Goal: Transaction & Acquisition: Download file/media

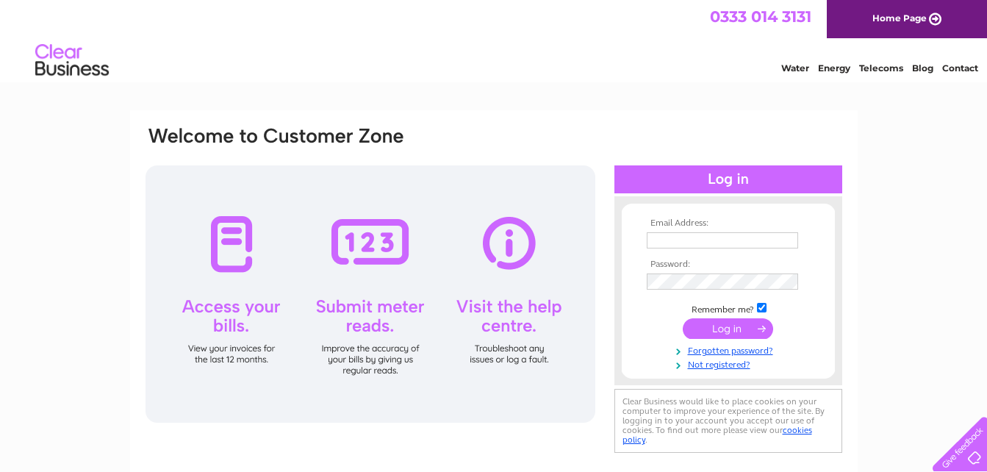
type input "andrea@bowhospitality.co.uk"
click at [728, 324] on input "submit" at bounding box center [728, 328] width 90 height 21
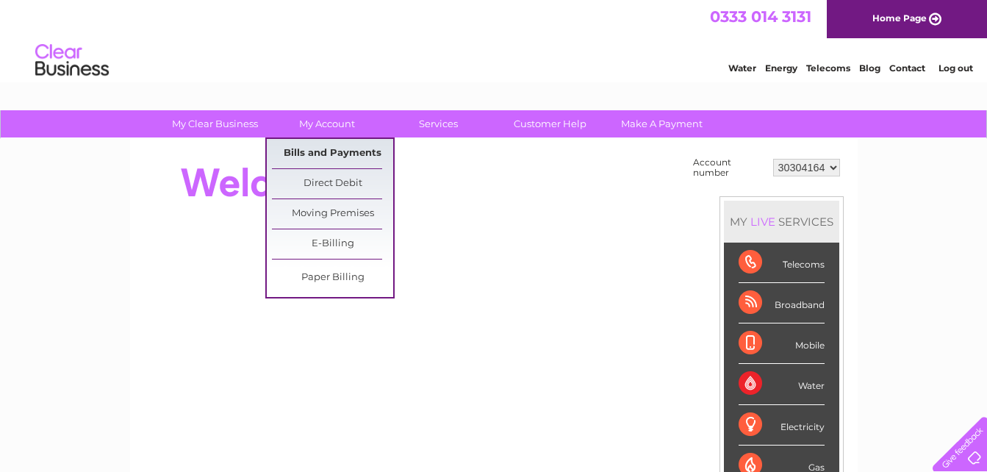
click at [332, 150] on link "Bills and Payments" at bounding box center [332, 153] width 121 height 29
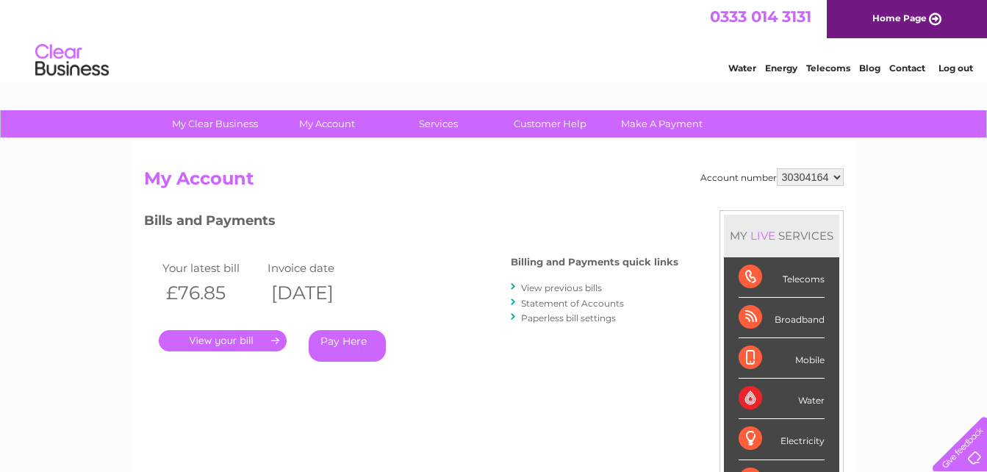
click at [219, 334] on link "." at bounding box center [223, 340] width 128 height 21
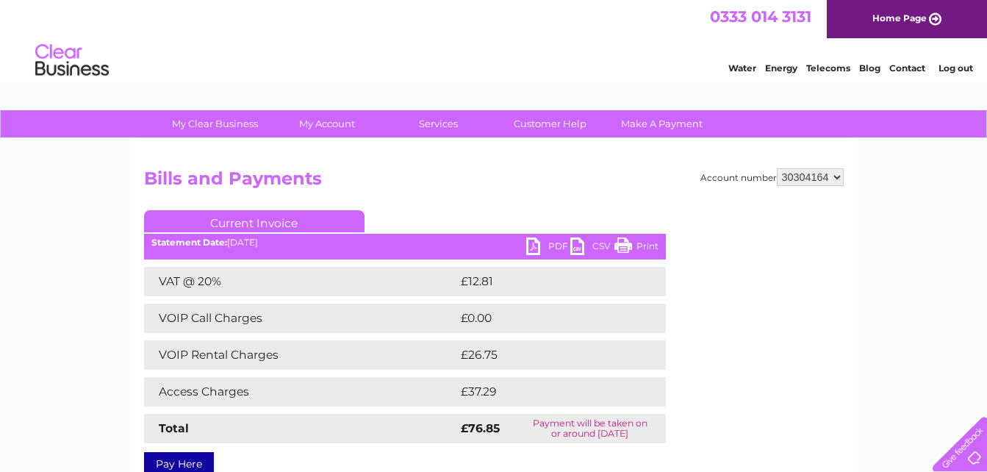
click at [836, 176] on select "30304164 30304662" at bounding box center [810, 177] width 67 height 18
click at [777, 168] on select "30304164 30304662" at bounding box center [810, 177] width 67 height 18
click at [532, 240] on link "PDF" at bounding box center [548, 247] width 44 height 21
click at [532, 252] on link "PDF" at bounding box center [548, 247] width 44 height 21
click at [533, 248] on link "PDF" at bounding box center [548, 247] width 44 height 21
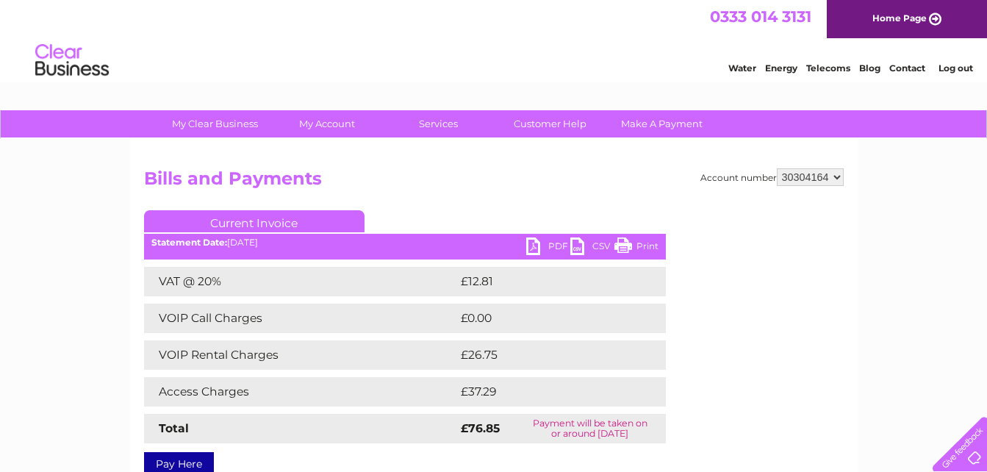
click at [838, 174] on select "30304164 30304662" at bounding box center [810, 177] width 67 height 18
select select "30304662"
click at [777, 168] on select "30304164 30304662" at bounding box center [810, 177] width 67 height 18
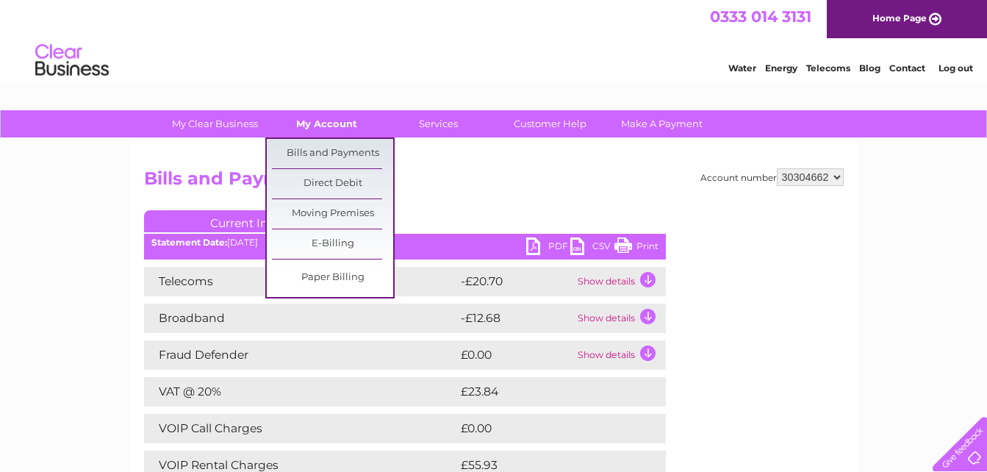
click at [324, 118] on link "My Account" at bounding box center [326, 123] width 121 height 27
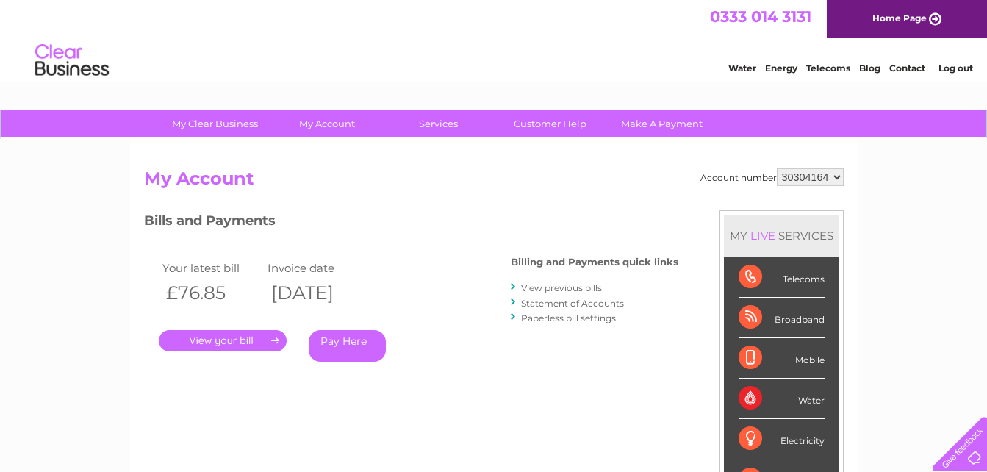
click at [212, 334] on link "." at bounding box center [223, 340] width 128 height 21
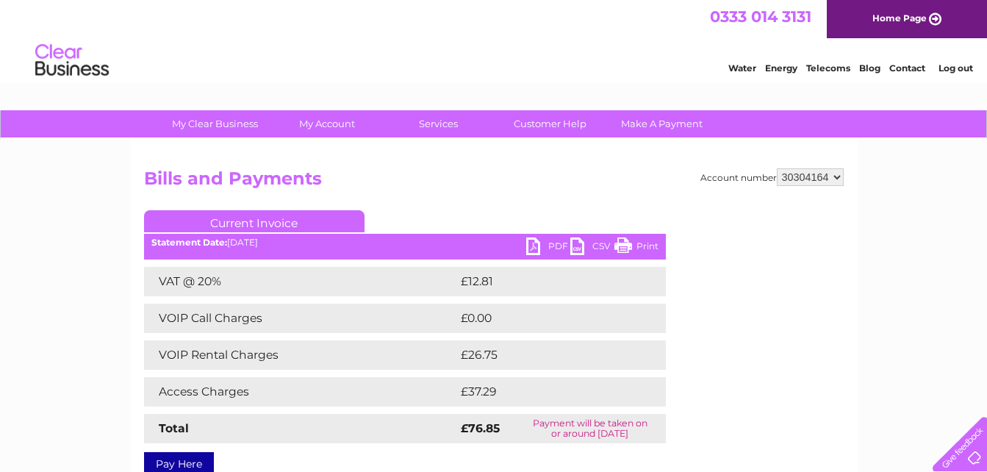
click at [837, 174] on select "30304164 30304662" at bounding box center [810, 177] width 67 height 18
select select "30304662"
click at [777, 168] on select "30304164 30304662" at bounding box center [810, 177] width 67 height 18
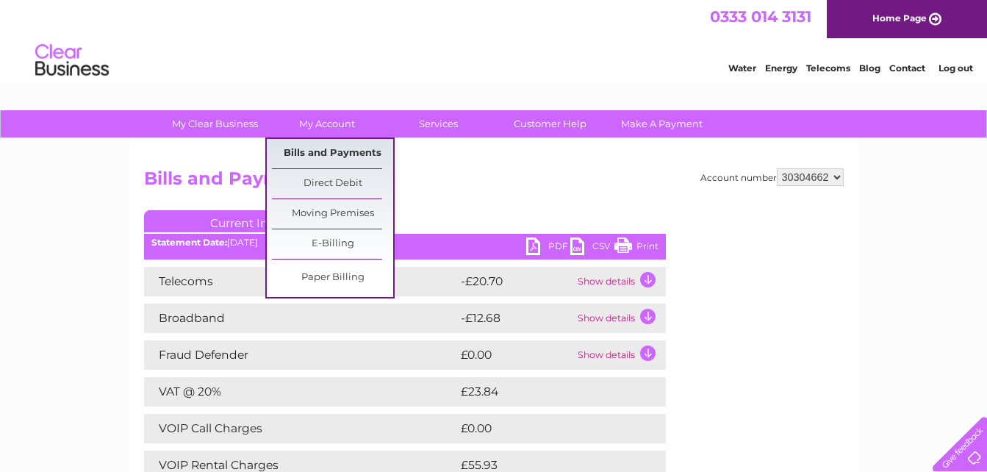
click at [321, 145] on link "Bills and Payments" at bounding box center [332, 153] width 121 height 29
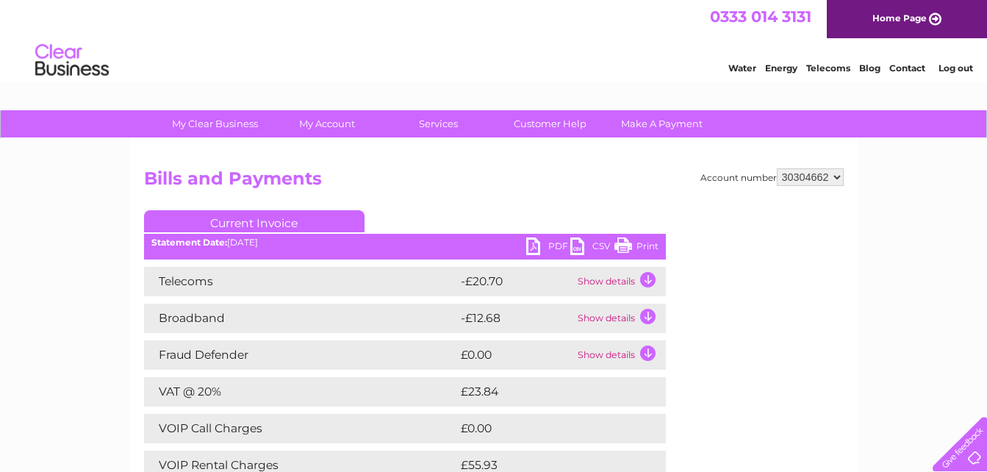
click at [535, 242] on link "PDF" at bounding box center [548, 247] width 44 height 21
click at [531, 243] on link "PDF" at bounding box center [548, 247] width 44 height 21
click at [530, 249] on link "PDF" at bounding box center [548, 247] width 44 height 21
click at [530, 241] on link "PDF" at bounding box center [548, 247] width 44 height 21
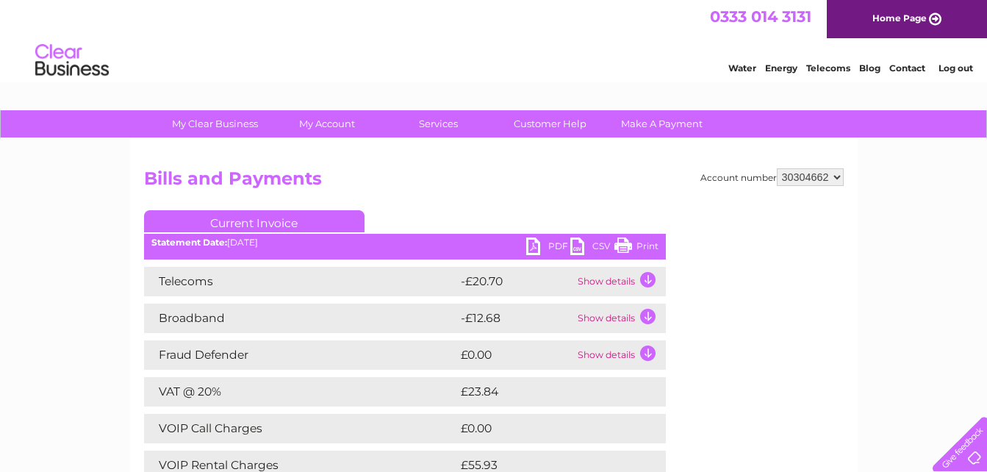
click at [529, 243] on link "PDF" at bounding box center [548, 247] width 44 height 21
click at [536, 249] on link "PDF" at bounding box center [548, 247] width 44 height 21
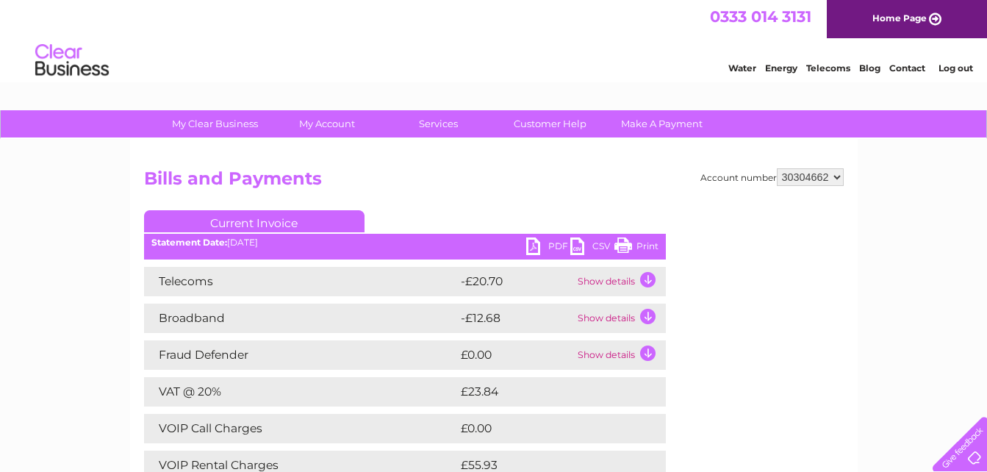
click at [571, 246] on link "CSV" at bounding box center [593, 247] width 44 height 21
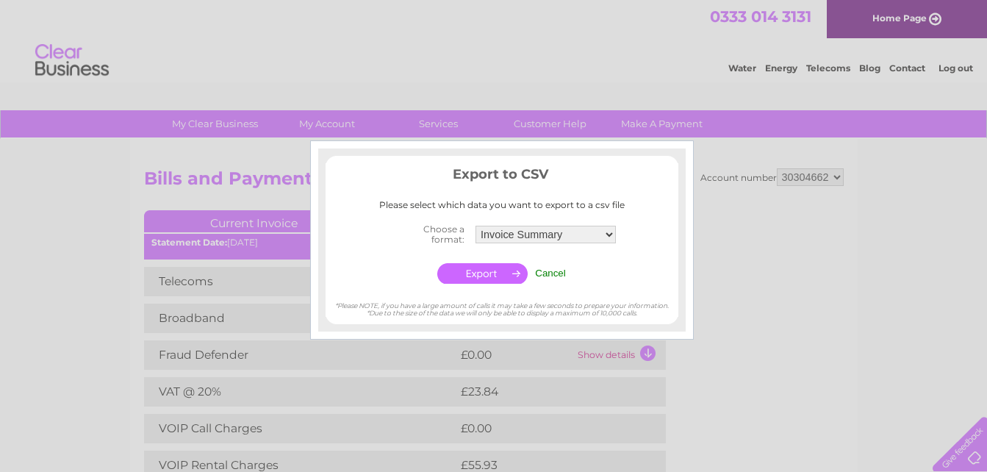
click at [465, 274] on input "button" at bounding box center [482, 273] width 90 height 21
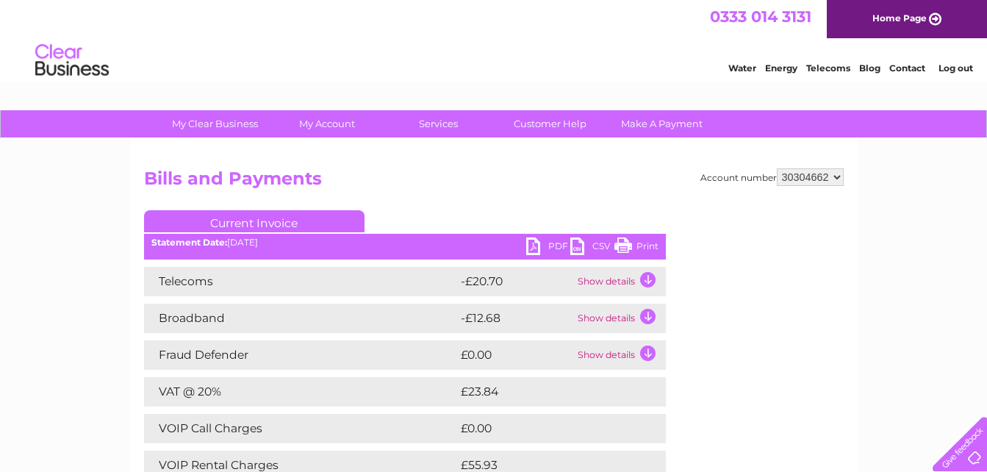
click at [529, 240] on link "PDF" at bounding box center [548, 247] width 44 height 21
click at [530, 244] on link "PDF" at bounding box center [548, 247] width 44 height 21
click at [530, 245] on link "PDF" at bounding box center [548, 247] width 44 height 21
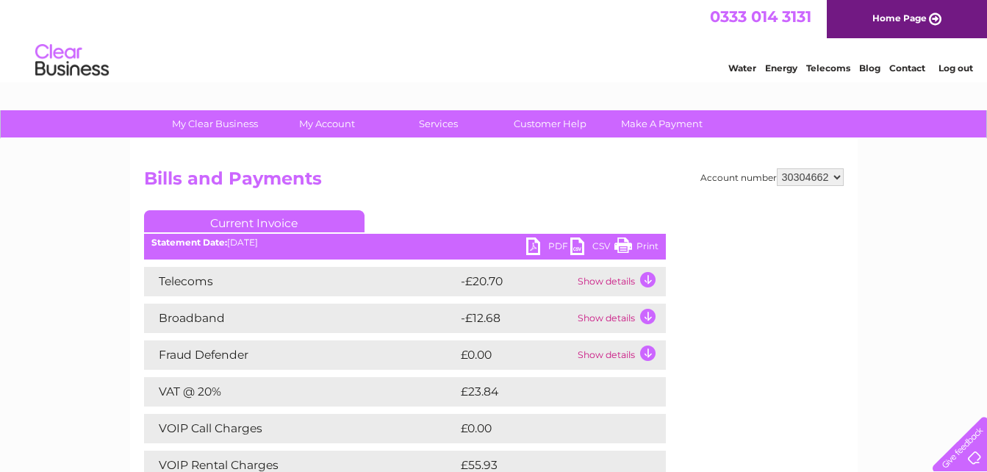
click at [530, 245] on link "PDF" at bounding box center [548, 247] width 44 height 21
